Goal: Find specific page/section: Find specific page/section

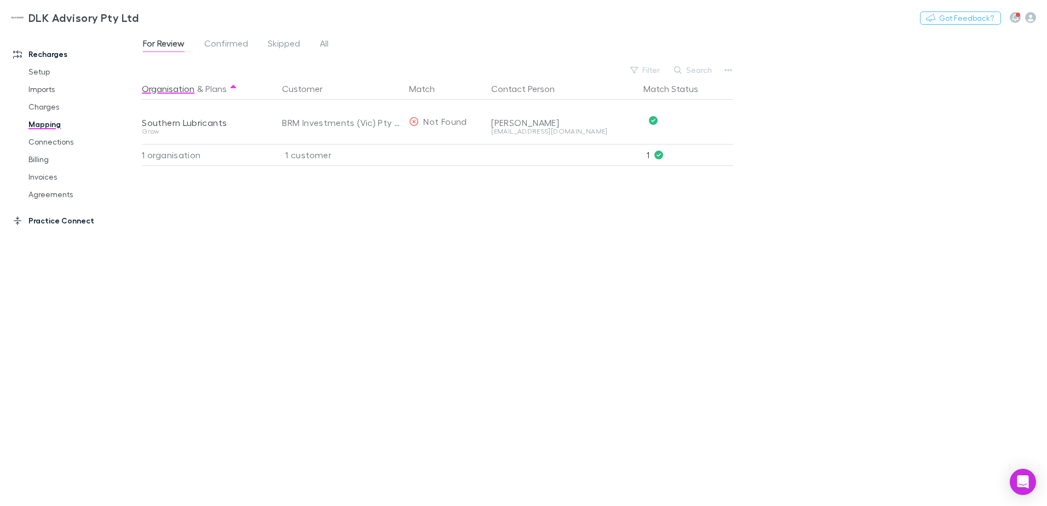
click at [50, 222] on link "Practice Connect" at bounding box center [75, 221] width 146 height 18
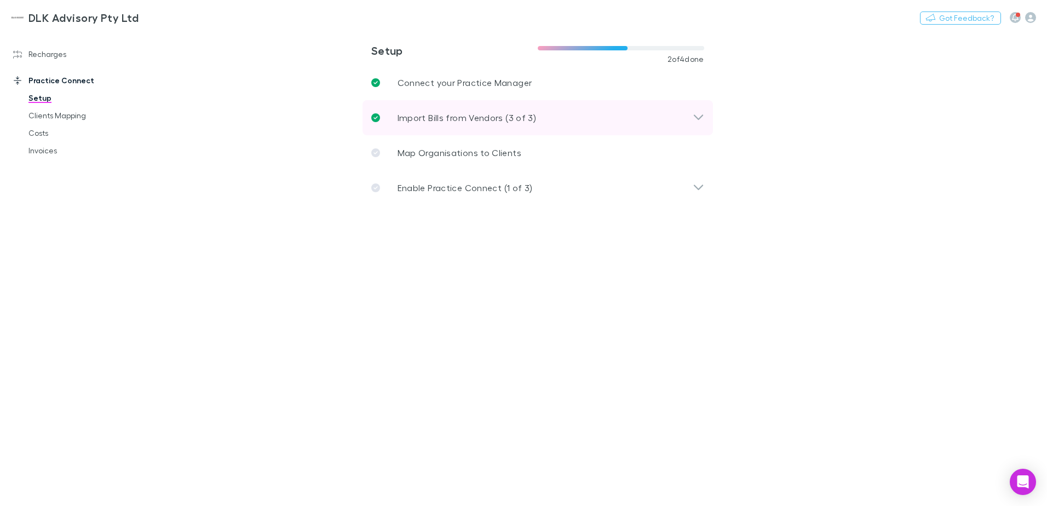
click at [458, 119] on p "Import Bills from Vendors (3 of 3)" at bounding box center [466, 117] width 139 height 13
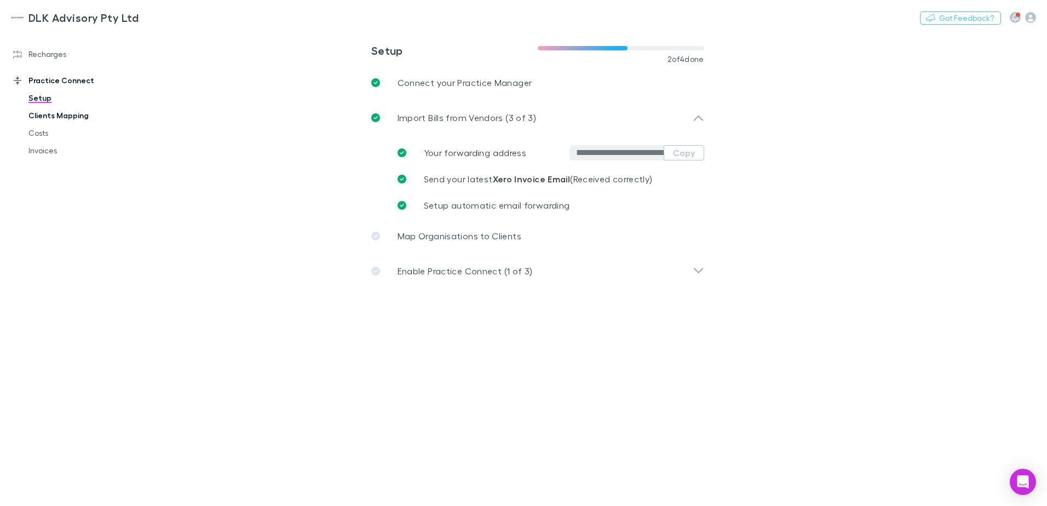
click at [45, 112] on link "Clients Mapping" at bounding box center [83, 116] width 130 height 18
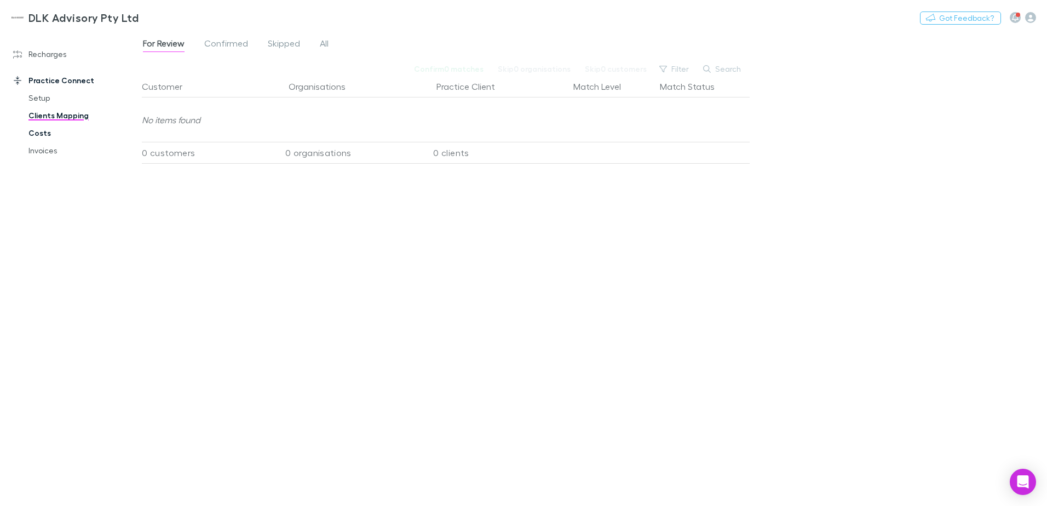
click at [34, 136] on link "Costs" at bounding box center [83, 133] width 130 height 18
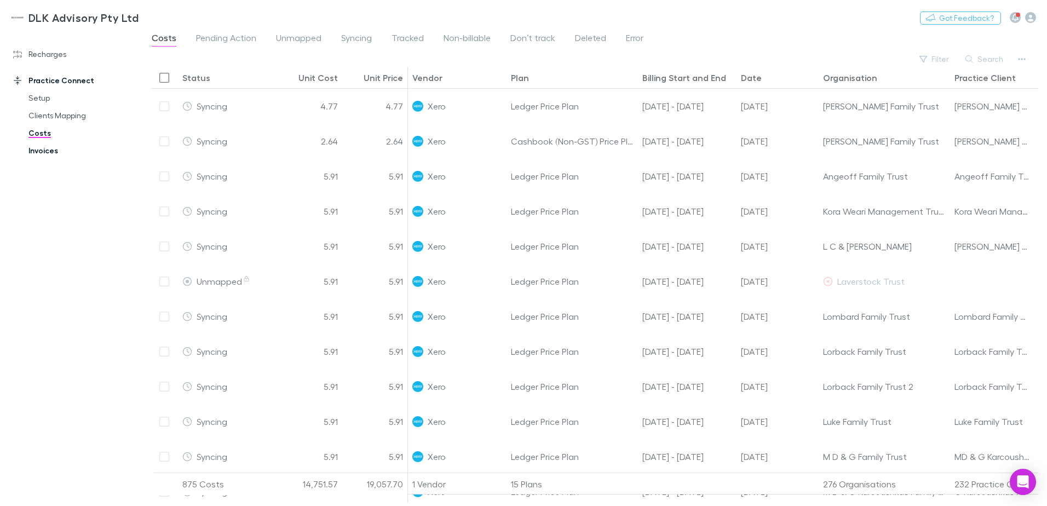
click at [37, 148] on link "Invoices" at bounding box center [83, 151] width 130 height 18
